Goal: Information Seeking & Learning: Check status

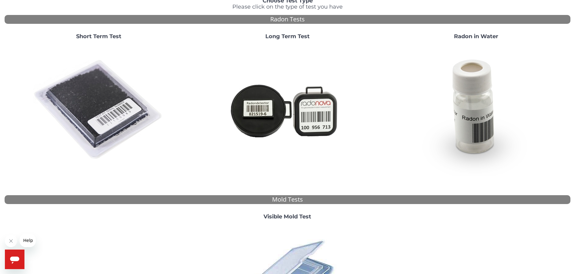
scroll to position [31, 0]
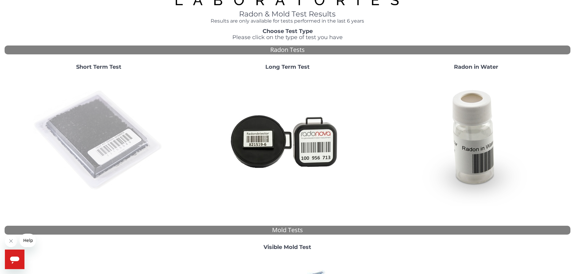
click at [75, 130] on img at bounding box center [98, 140] width 131 height 131
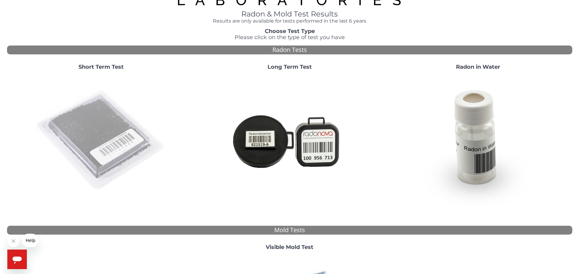
scroll to position [0, 0]
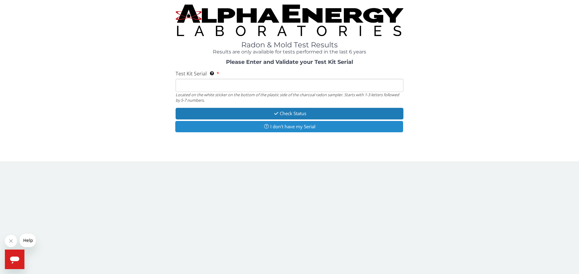
click at [282, 128] on button "I don't have my Serial" at bounding box center [289, 126] width 228 height 11
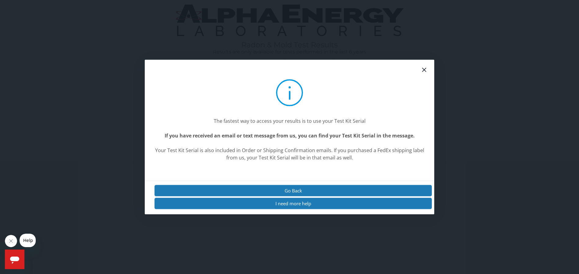
click at [297, 184] on div "Go Back I need more help" at bounding box center [290, 198] width 290 height 34
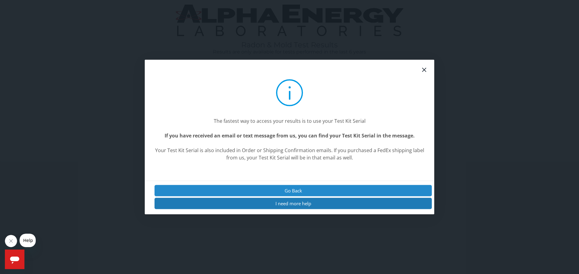
click at [294, 189] on button "Go Back" at bounding box center [293, 190] width 277 height 11
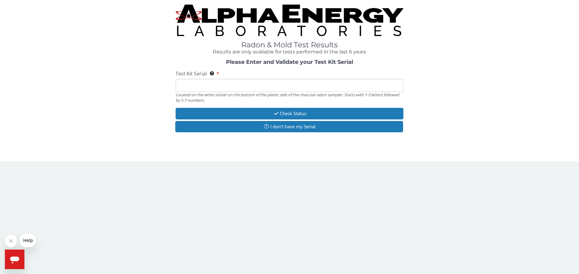
click at [190, 84] on input "Test Kit Serial Located on the white sticker on the bottom of the plastic side …" at bounding box center [290, 85] width 228 height 13
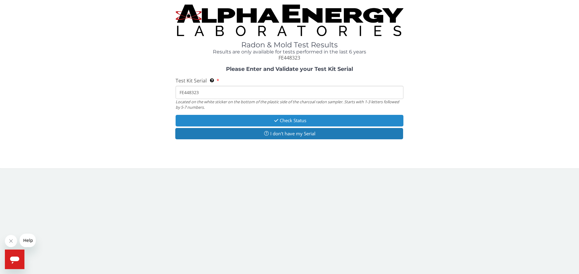
type input "FE448323"
click at [289, 121] on button "Check Status" at bounding box center [290, 120] width 228 height 11
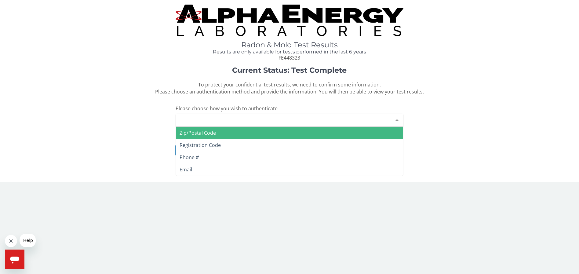
click at [398, 120] on div at bounding box center [397, 120] width 12 height 12
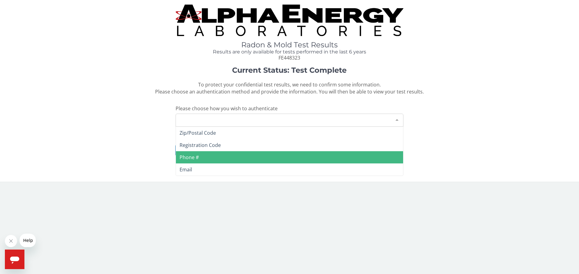
click at [193, 158] on span "Phone #" at bounding box center [189, 157] width 19 height 7
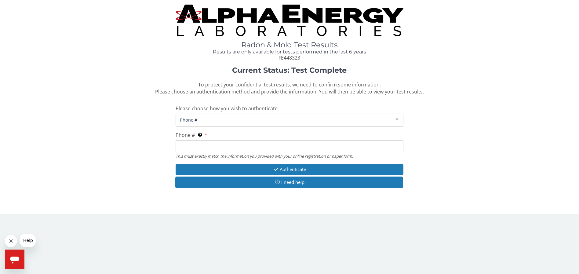
click at [194, 145] on input "Phone # This must exactly match the information you provided with your online r…" at bounding box center [290, 146] width 228 height 13
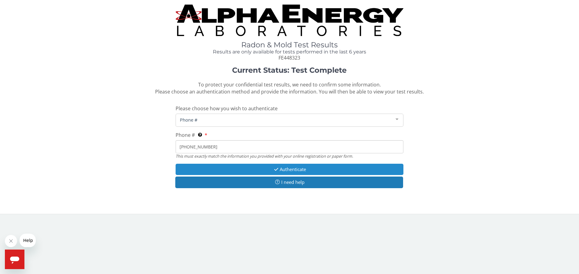
type input "[PHONE_NUMBER]"
click at [295, 167] on button "Authenticate" at bounding box center [290, 169] width 228 height 11
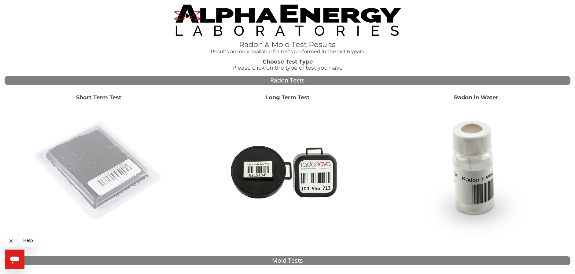
click at [90, 155] on img at bounding box center [98, 170] width 131 height 131
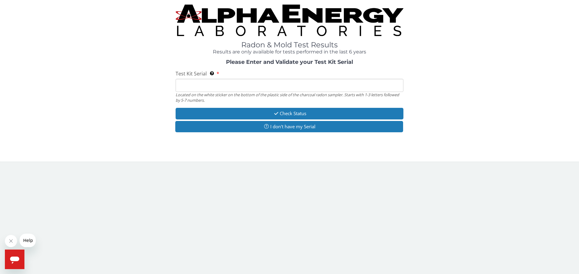
click at [181, 86] on input "Test Kit Serial Located on the white sticker on the bottom of the plastic side …" at bounding box center [290, 85] width 228 height 13
type input "FE448323"
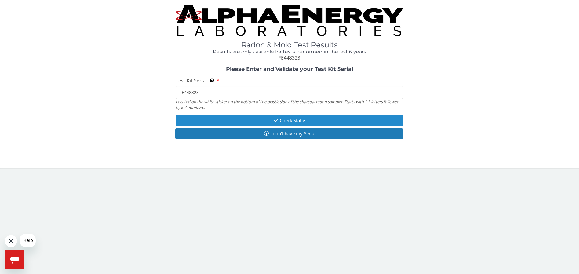
click at [290, 119] on button "Check Status" at bounding box center [290, 120] width 228 height 11
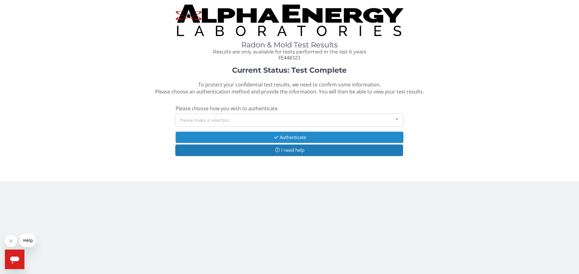
click at [288, 135] on button "Authenticate" at bounding box center [290, 137] width 228 height 11
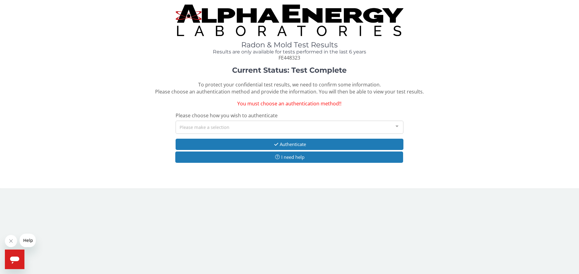
click at [193, 125] on div "Please make a selection" at bounding box center [290, 127] width 228 height 13
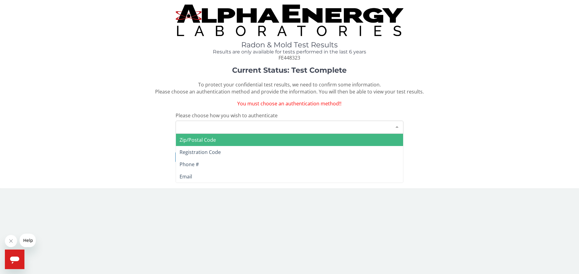
click at [193, 138] on span "Zip/Postal Code" at bounding box center [198, 140] width 36 height 7
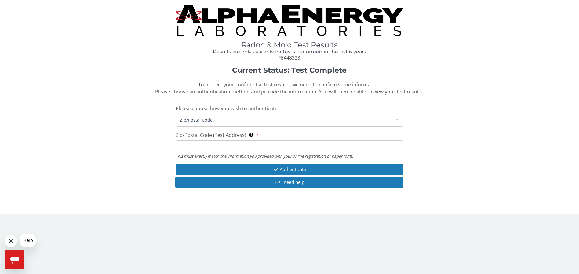
click at [192, 144] on input "Zip/Postal Code (Test Address) This must exactly match the information you prov…" at bounding box center [290, 146] width 228 height 13
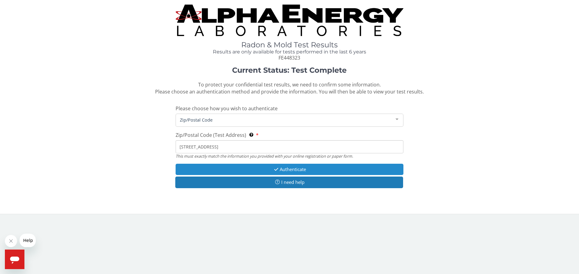
type input "[STREET_ADDRESS]"
click at [284, 168] on button "Authenticate" at bounding box center [290, 169] width 228 height 11
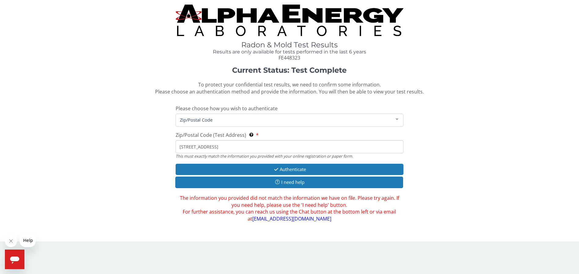
click at [198, 119] on span "Zip/Postal Code" at bounding box center [284, 119] width 213 height 7
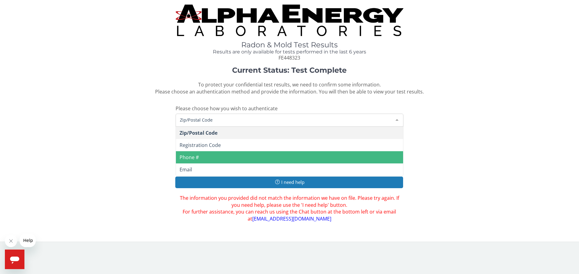
click at [192, 154] on span "Phone #" at bounding box center [189, 157] width 19 height 7
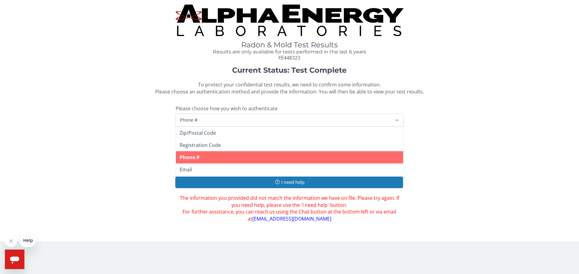
click at [207, 115] on div "Phone #" at bounding box center [290, 120] width 228 height 13
click at [199, 155] on span "Phone #" at bounding box center [190, 157] width 20 height 7
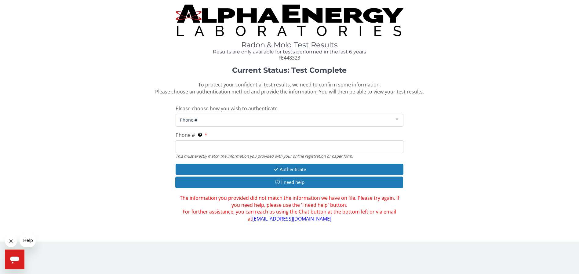
click at [196, 148] on input "Phone # This must exactly match the information you provided with your online r…" at bounding box center [290, 146] width 228 height 13
type input "[PHONE_NUMBER]"
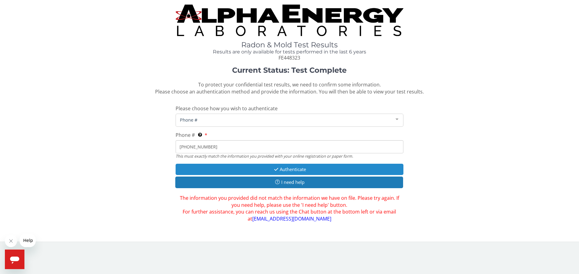
click at [257, 166] on button "Authenticate" at bounding box center [290, 169] width 228 height 11
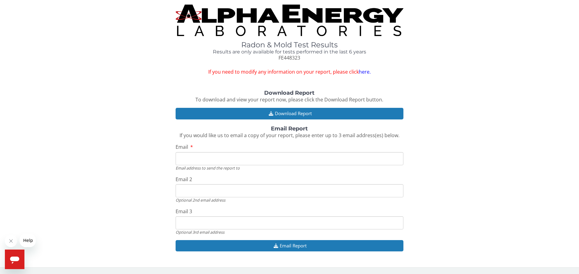
click at [202, 157] on input "Email" at bounding box center [290, 158] width 228 height 13
type input "[EMAIL_ADDRESS][DOMAIN_NAME]"
click at [227, 221] on input "[EMAIL_ADDRESS][DOMAIN_NAME]" at bounding box center [290, 222] width 228 height 13
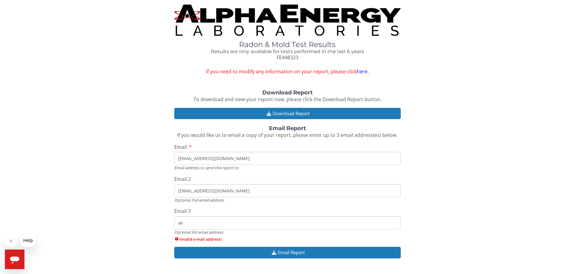
type input "a"
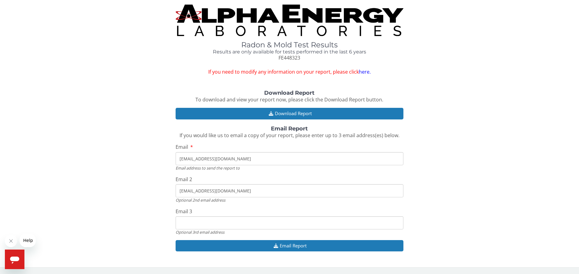
click at [193, 223] on input "Email 3" at bounding box center [290, 222] width 228 height 13
type input "[EMAIL_ADDRESS][DOMAIN_NAME]"
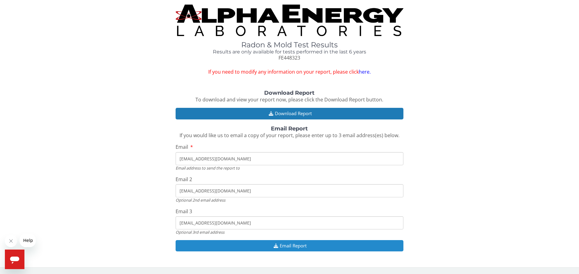
click at [289, 244] on button "Email Report" at bounding box center [290, 245] width 228 height 11
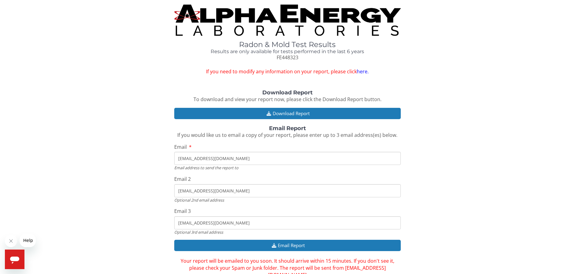
scroll to position [13, 0]
